Goal: Task Accomplishment & Management: Use online tool/utility

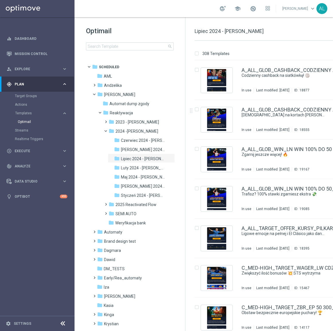
click at [119, 52] on div "Optimail search folder 1 Folder folder Scheduled more_vert folder AML more_vert" at bounding box center [130, 52] width 111 height 71
click at [121, 45] on input at bounding box center [130, 46] width 88 height 8
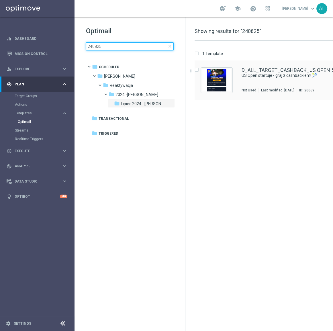
type input "240825"
click at [268, 86] on div "D_ALL_TARGET_CASHBACK_US OPEN 50% 300_ 240825 US Open startuje - graj z cashbac…" at bounding box center [290, 80] width 97 height 25
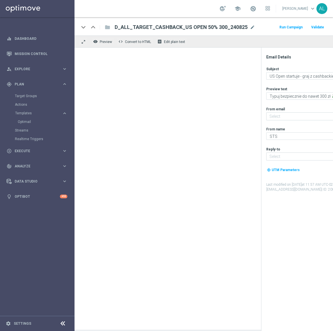
type input "[EMAIL_ADDRESS][DOMAIN_NAME]"
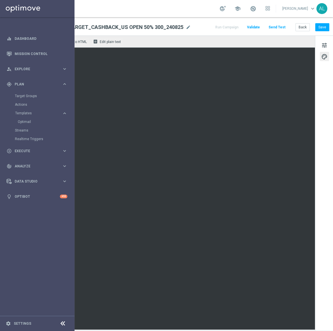
scroll to position [0, 69]
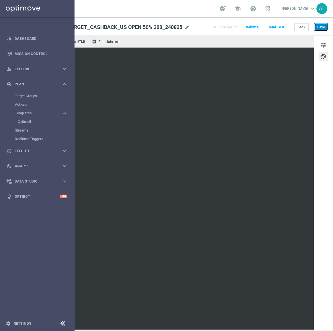
click at [316, 29] on button "Save" at bounding box center [321, 27] width 14 height 8
click at [315, 26] on button "Save" at bounding box center [321, 27] width 14 height 8
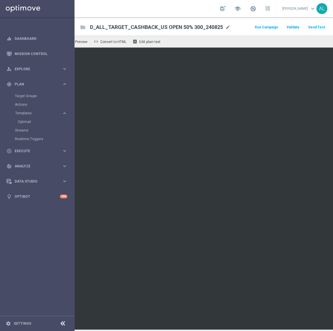
scroll to position [0, 0]
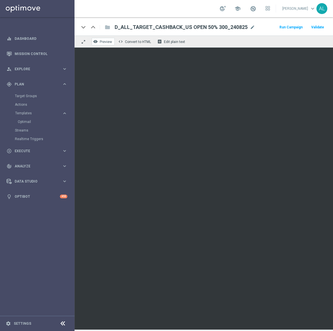
click at [109, 40] on span "Preview" at bounding box center [106, 42] width 12 height 4
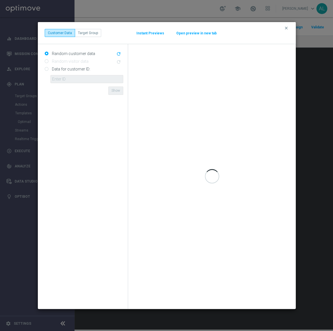
click at [198, 36] on div "clear Customer Data Target Group Instant Previews Open preview in new tab" at bounding box center [167, 33] width 244 height 8
click at [197, 34] on button "Open preview in new tab" at bounding box center [196, 33] width 41 height 5
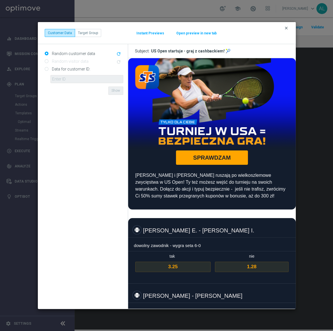
click at [285, 30] on icon "clear" at bounding box center [286, 28] width 5 height 5
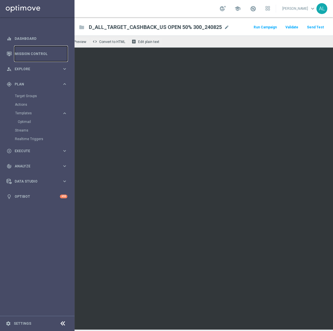
scroll to position [0, 69]
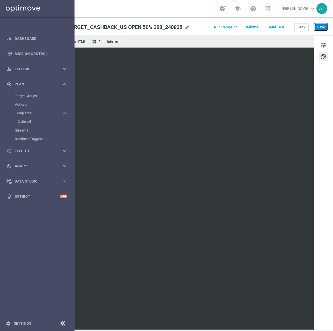
click at [318, 27] on button "Save" at bounding box center [321, 27] width 14 height 8
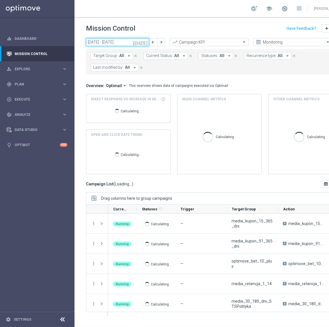
click at [122, 44] on input "[DATE] - [DATE]" at bounding box center [117, 42] width 63 height 8
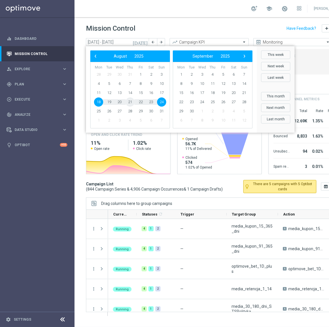
click at [130, 103] on span "21" at bounding box center [130, 101] width 9 height 9
type input "21 Aug 2025 - 21 Aug 2025"
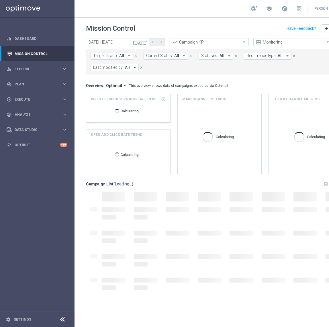
click at [121, 70] on span "Last modified by:" at bounding box center [108, 67] width 30 height 5
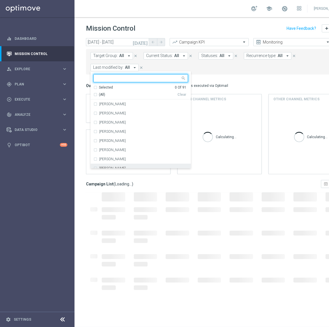
click at [121, 165] on div "[PERSON_NAME]" at bounding box center [140, 168] width 95 height 9
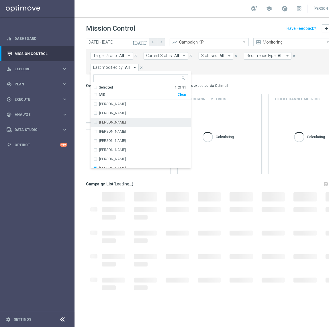
click at [249, 69] on form "Target Group: All arrow_drop_down close Current Status: All arrow_drop_down clo…" at bounding box center [207, 61] width 233 height 19
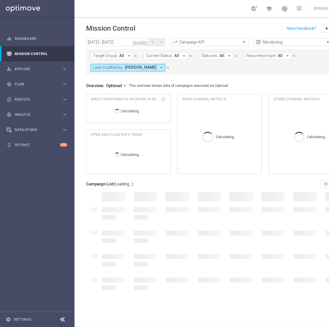
click at [260, 54] on span "Recurrence type:" at bounding box center [262, 55] width 30 height 5
click at [263, 85] on div "Non-Recurring" at bounding box center [267, 87] width 41 height 9
click at [295, 77] on mini-dashboard "Overview: Optimail arrow_drop_down This overview shows data of campaigns execut…" at bounding box center [219, 128] width 267 height 106
